Goal: Find specific page/section: Find specific page/section

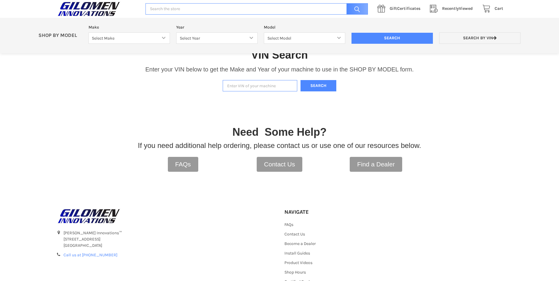
click at [249, 86] on input "Enter VIN of your machine" at bounding box center [260, 86] width 75 height 12
type input "[US_VEHICLE_IDENTIFICATION_NUMBER]"
click at [316, 85] on button "Search" at bounding box center [319, 86] width 36 height 12
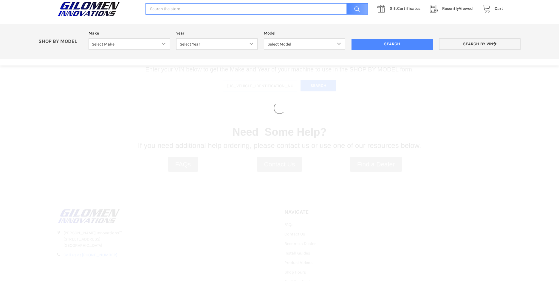
select select "330"
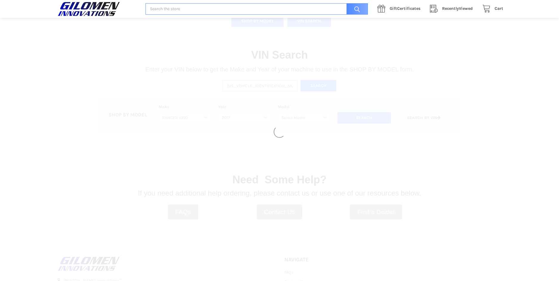
select select "331"
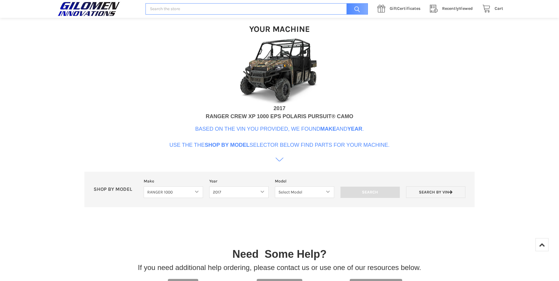
scroll to position [182, 0]
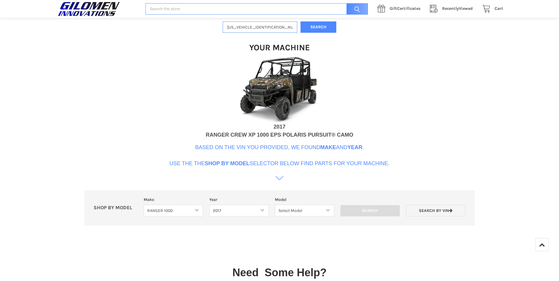
click at [280, 181] on icon at bounding box center [279, 178] width 8 height 8
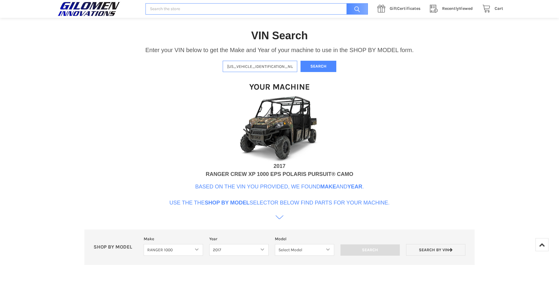
scroll to position [114, 0]
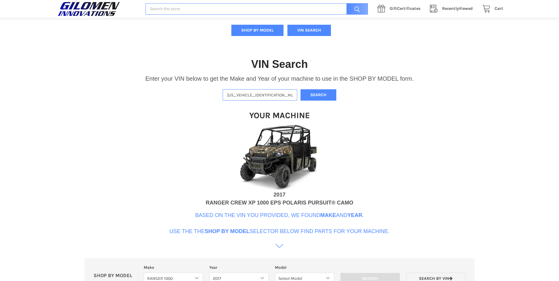
scroll to position [124, 0]
